Goal: Information Seeking & Learning: Understand process/instructions

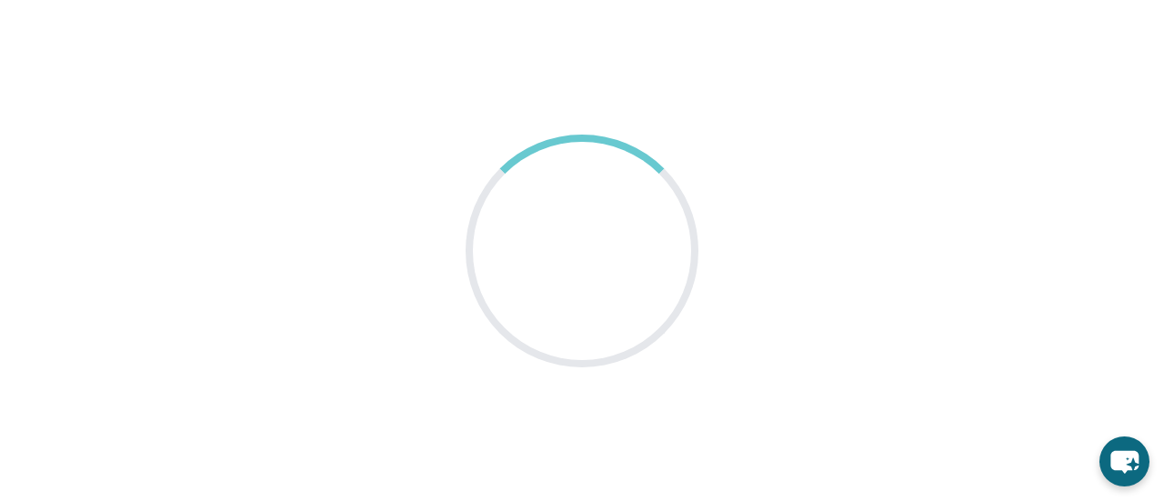
drag, startPoint x: 0, startPoint y: 0, endPoint x: 457, endPoint y: 85, distance: 464.5
click at [457, 85] on main at bounding box center [582, 250] width 1164 height 501
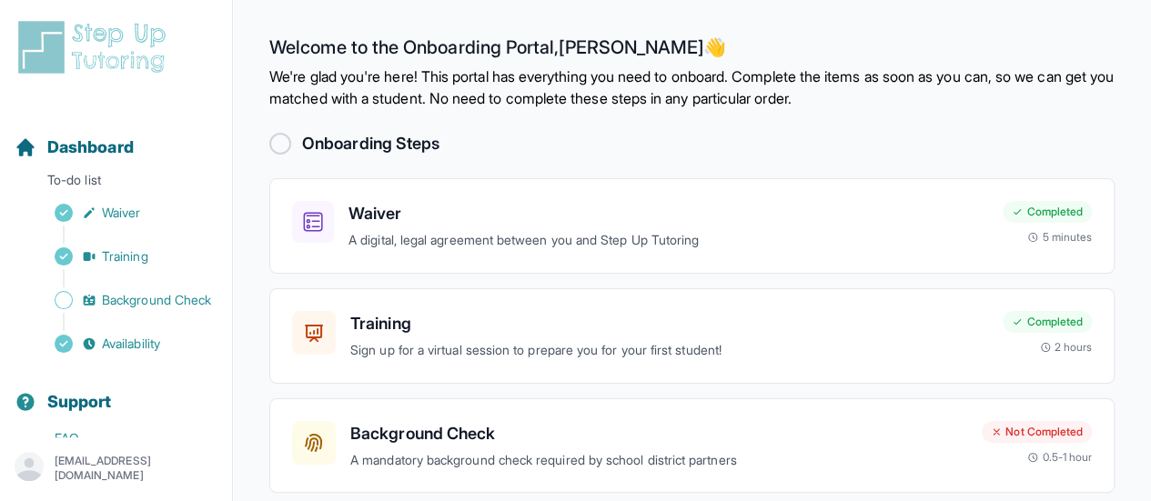
scroll to position [183, 0]
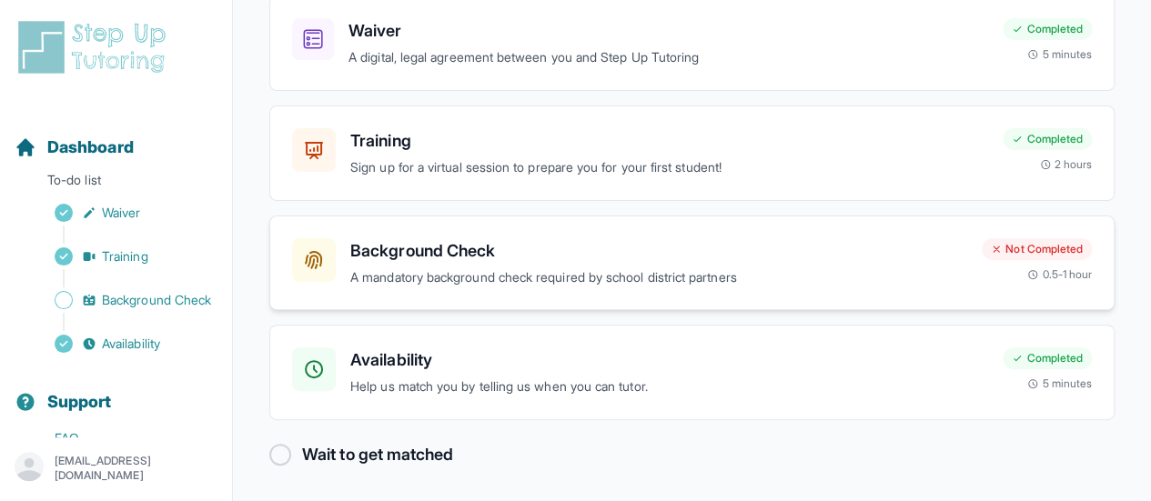
click at [583, 276] on p "A mandatory background check required by school district partners" at bounding box center [658, 277] width 617 height 21
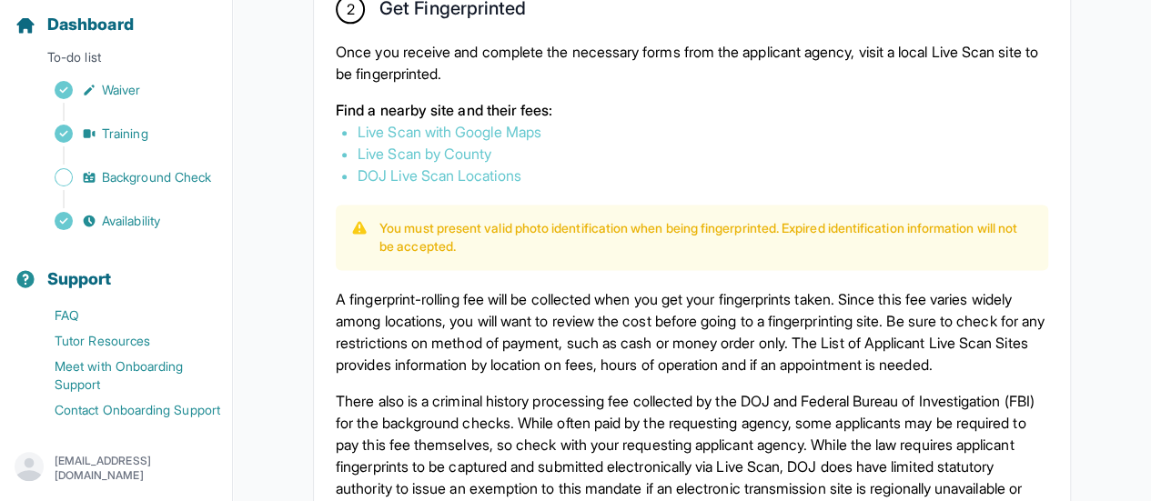
scroll to position [1182, 0]
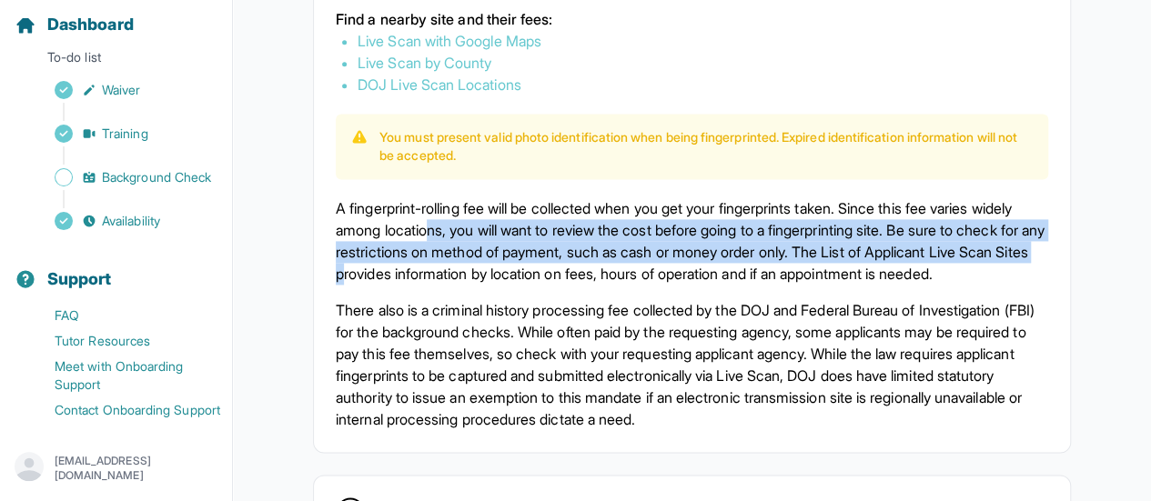
drag, startPoint x: 481, startPoint y: 252, endPoint x: 522, endPoint y: 290, distance: 56.0
click at [522, 285] on p "A fingerprint-rolling fee will be collected when you get your fingerprints take…" at bounding box center [692, 240] width 712 height 87
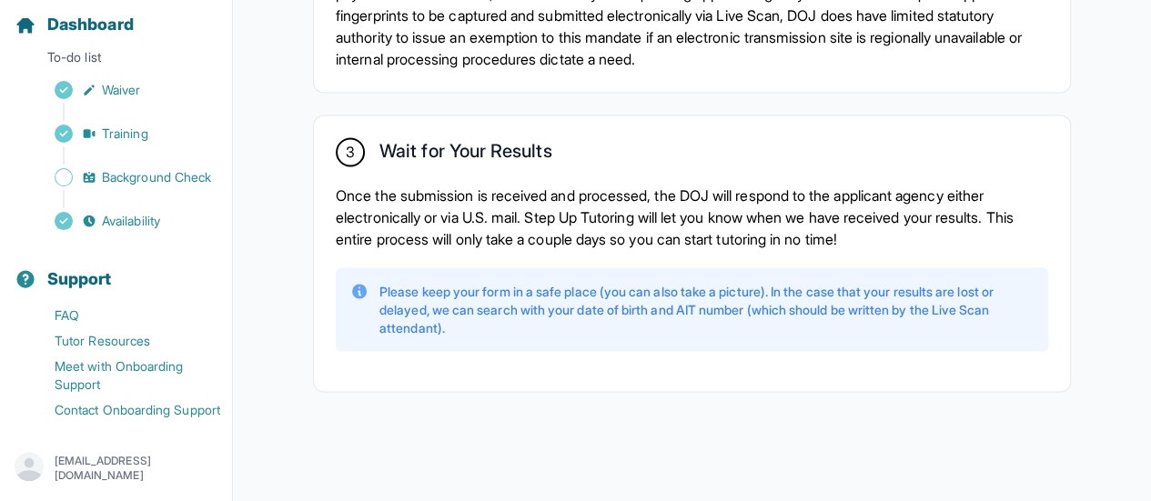
scroll to position [1581, 0]
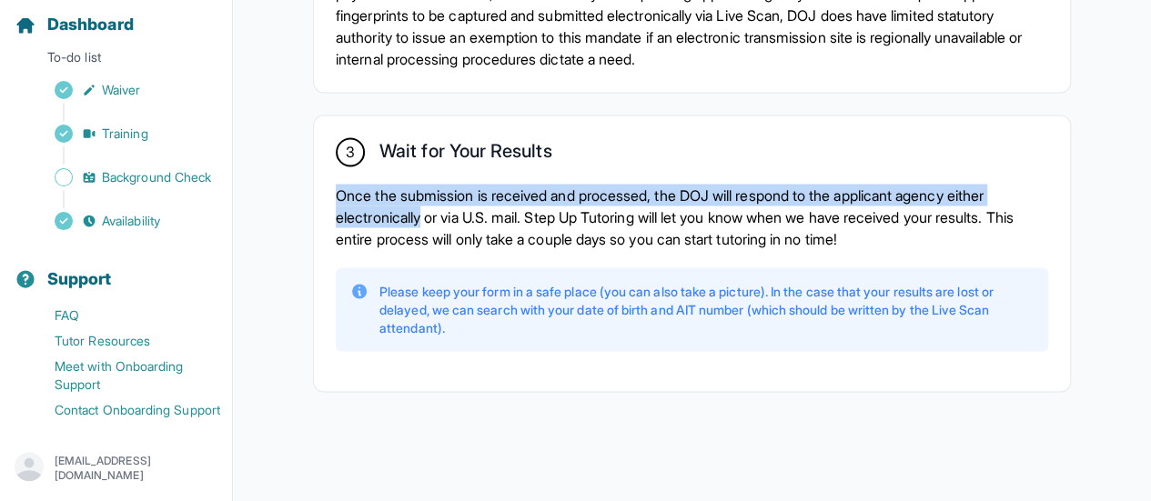
drag, startPoint x: 340, startPoint y: 199, endPoint x: 429, endPoint y: 225, distance: 92.7
click at [429, 225] on p "Once the submission is received and processed, the DOJ will respond to the appl…" at bounding box center [692, 216] width 712 height 65
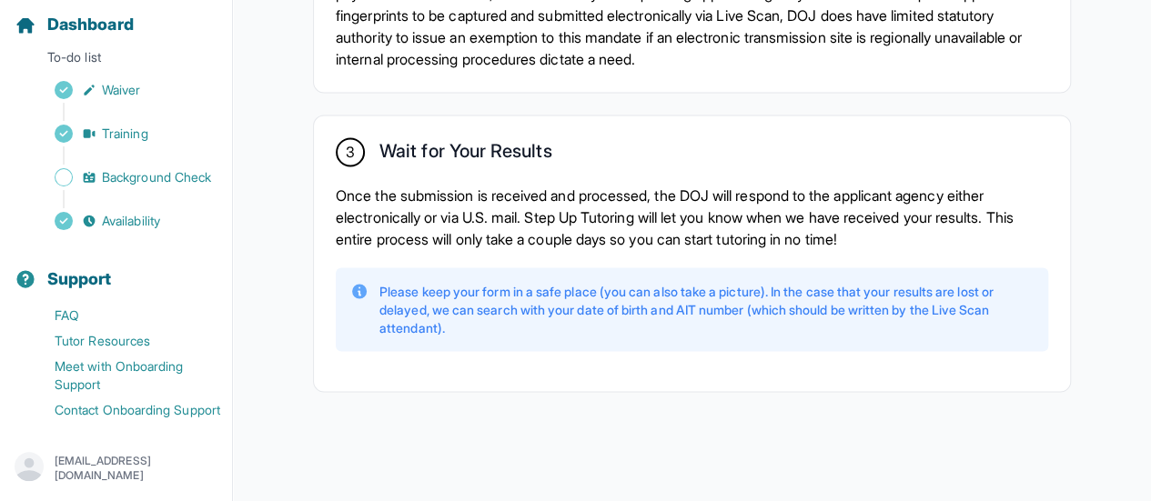
click at [513, 238] on p "Once the submission is received and processed, the DOJ will respond to the appl…" at bounding box center [692, 216] width 712 height 65
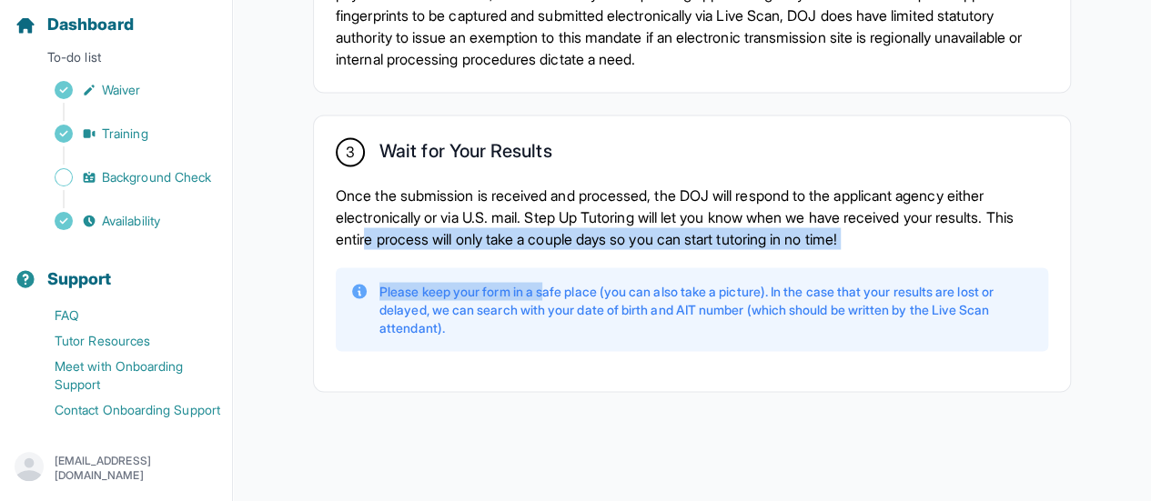
drag, startPoint x: 398, startPoint y: 245, endPoint x: 552, endPoint y: 251, distance: 153.8
click at [552, 251] on div "3 Wait for Your Results Once the submission is received and processed, the DOJ …" at bounding box center [692, 254] width 756 height 276
click at [555, 246] on p "Once the submission is received and processed, the DOJ will respond to the appl…" at bounding box center [692, 216] width 712 height 65
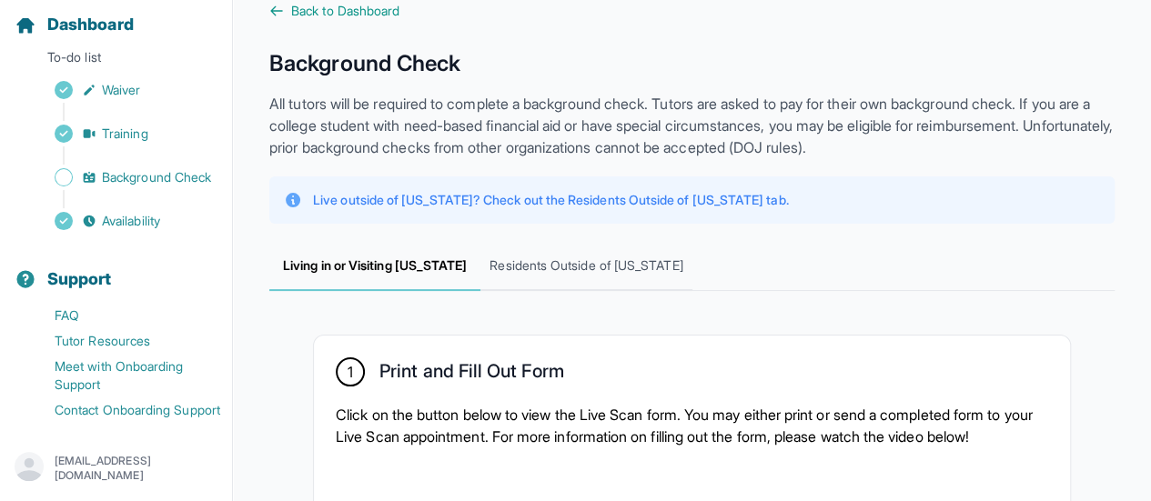
scroll to position [0, 0]
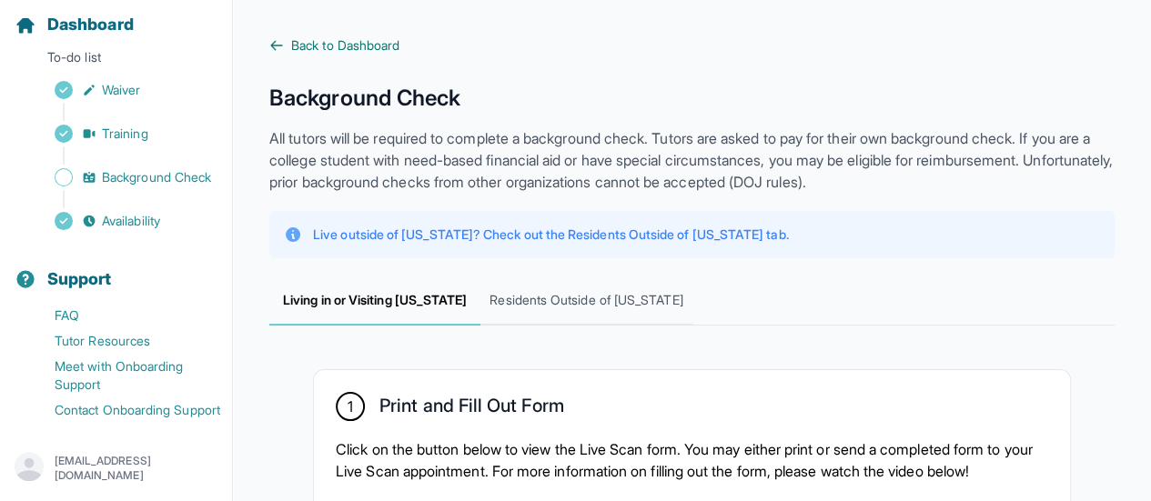
click at [347, 46] on span "Back to Dashboard" at bounding box center [345, 45] width 108 height 18
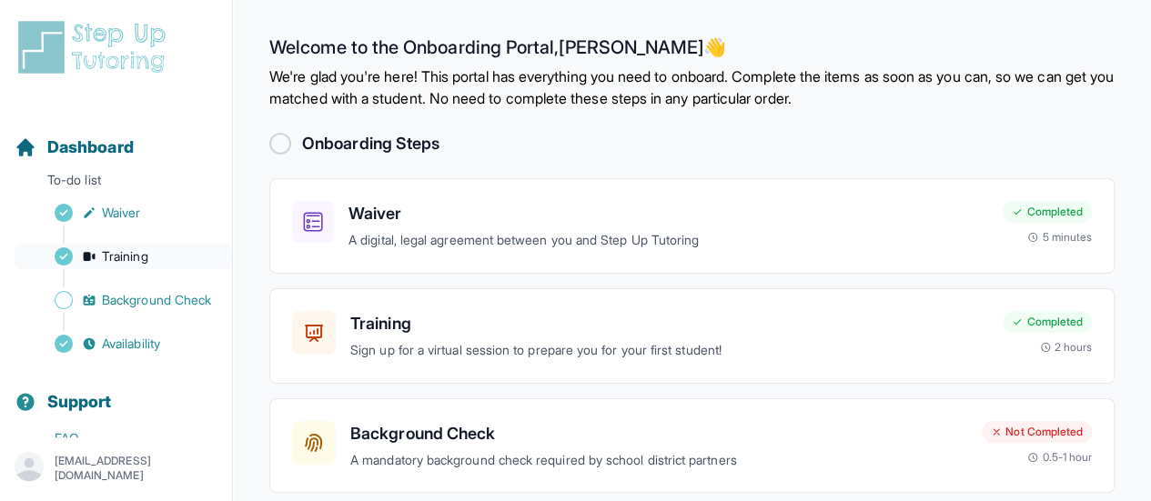
click at [144, 261] on span "Training" at bounding box center [125, 256] width 46 height 18
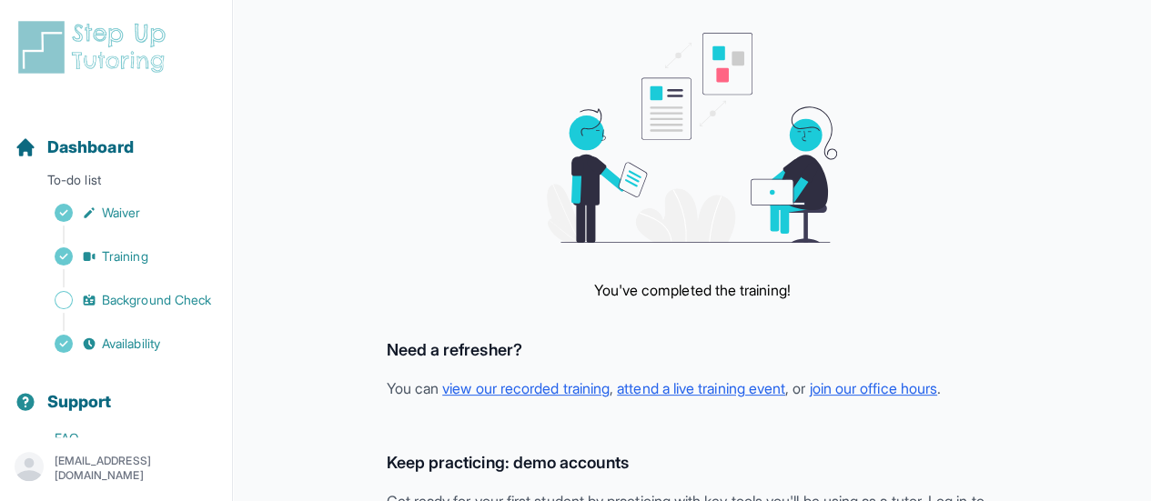
scroll to position [273, 0]
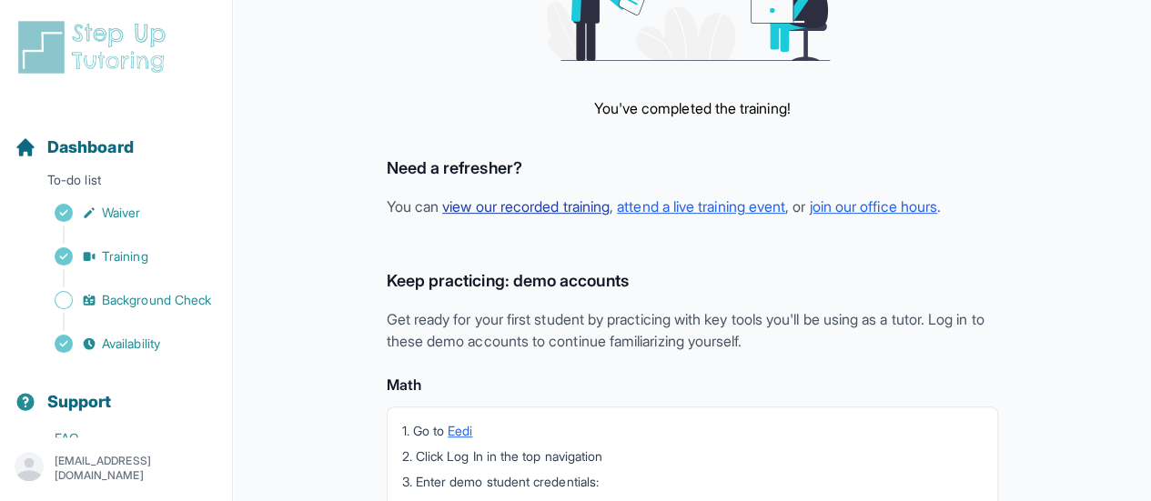
click at [518, 206] on link "view our recorded training" at bounding box center [525, 206] width 167 height 18
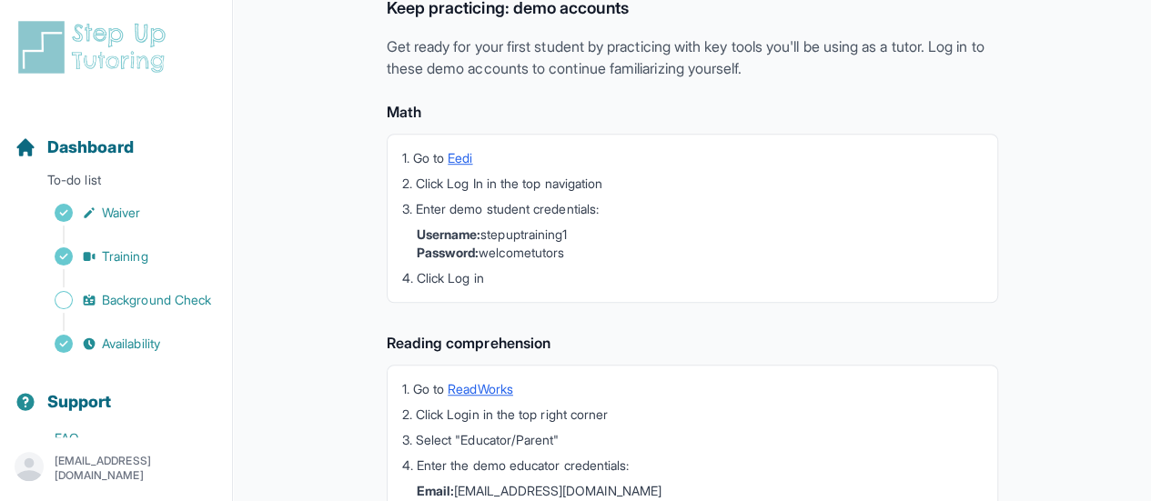
scroll to position [637, 0]
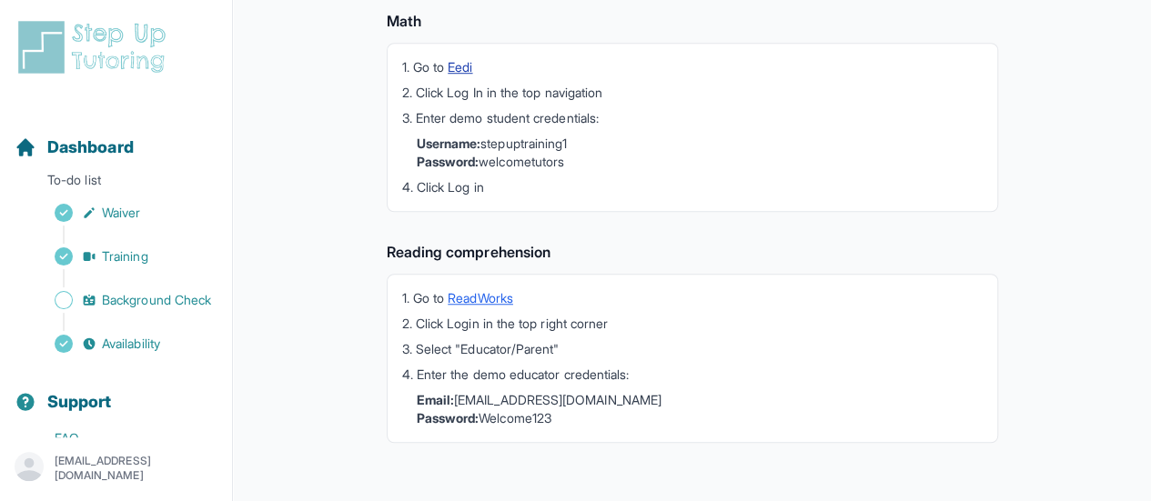
click at [463, 66] on link "Eedi" at bounding box center [459, 66] width 25 height 15
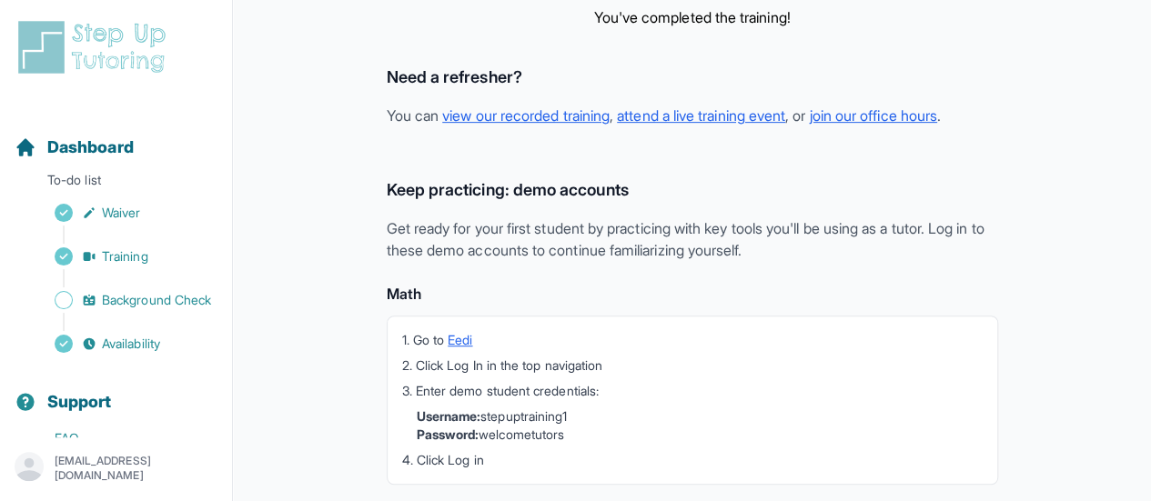
scroll to position [642, 0]
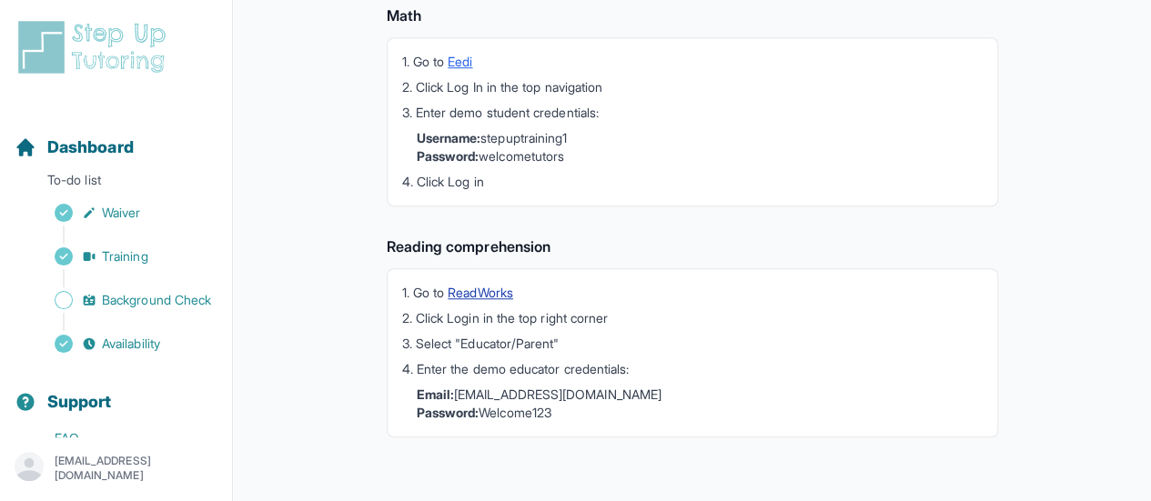
click at [480, 290] on link "ReadWorks" at bounding box center [479, 292] width 65 height 15
drag, startPoint x: 628, startPoint y: 390, endPoint x: 460, endPoint y: 397, distance: 167.5
click at [460, 397] on li "Email: contact@stepuptutoring.org Password: Welcome123" at bounding box center [700, 404] width 566 height 36
copy li "contact@stepuptutoring.org"
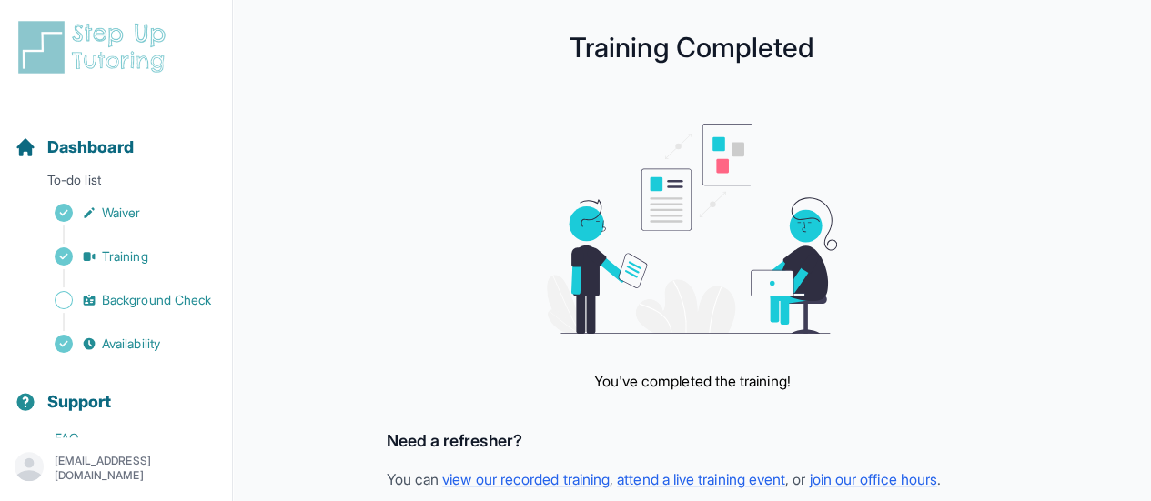
scroll to position [182, 0]
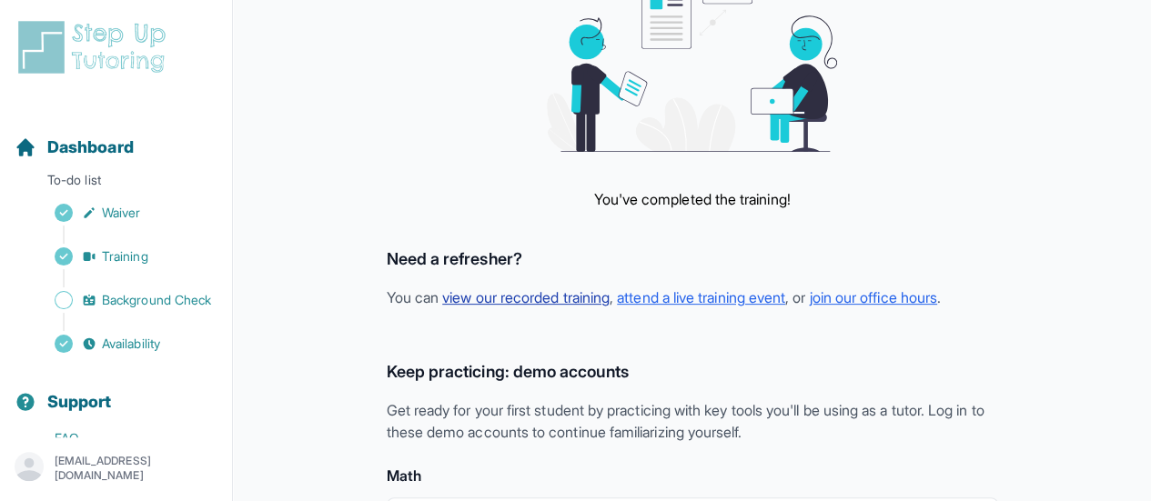
click at [543, 299] on link "view our recorded training" at bounding box center [525, 297] width 167 height 18
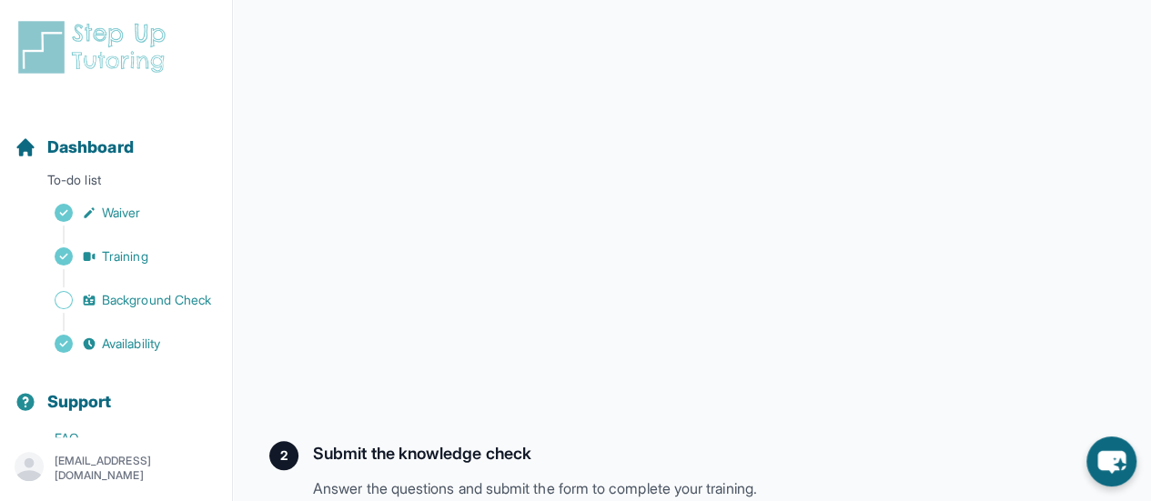
scroll to position [383, 0]
